Goal: Navigation & Orientation: Find specific page/section

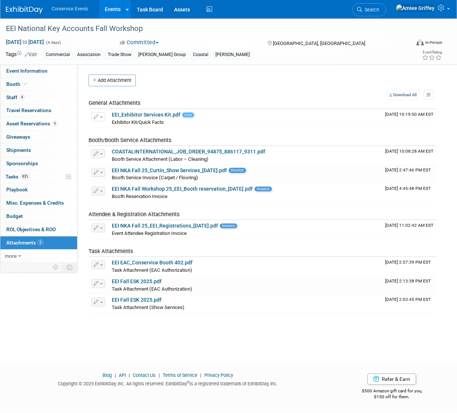
click at [125, 10] on link "Events" at bounding box center [112, 9] width 27 height 18
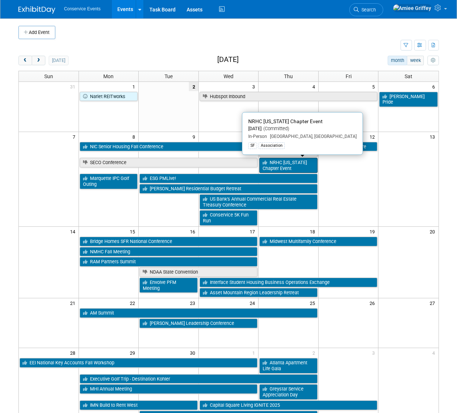
click at [276, 164] on link "NRHC [US_STATE] Chapter Event" at bounding box center [288, 165] width 58 height 15
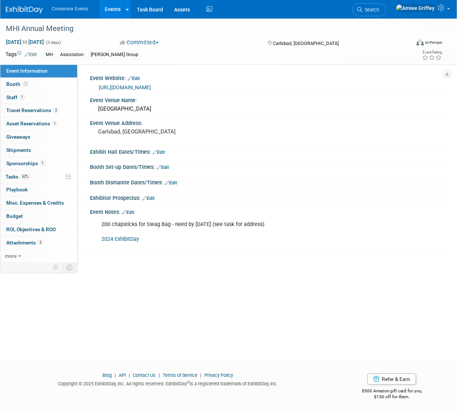
click at [115, 12] on link "Events" at bounding box center [112, 9] width 27 height 18
